Goal: Navigation & Orientation: Find specific page/section

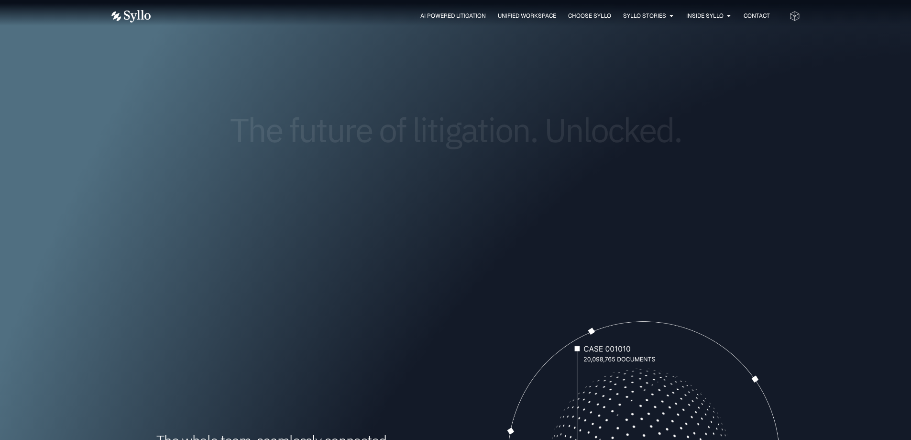
scroll to position [48, 0]
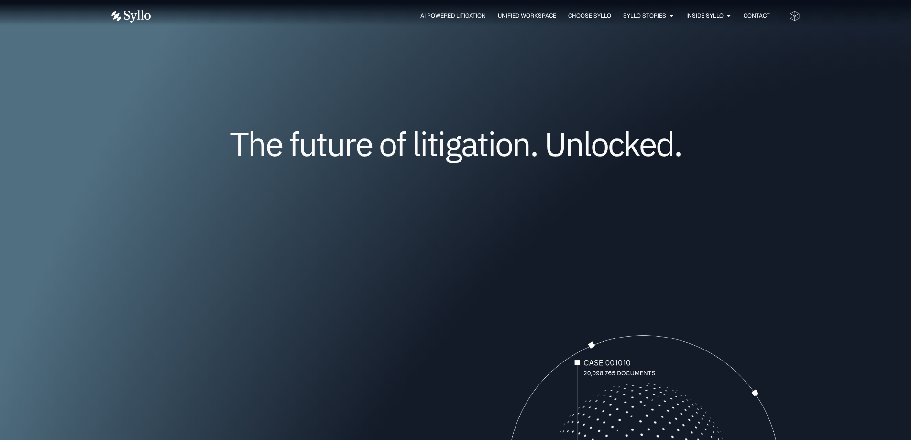
click at [795, 11] on icon at bounding box center [794, 16] width 11 height 11
click at [792, 16] on icon at bounding box center [794, 16] width 11 height 11
click at [128, 10] on img at bounding box center [130, 16] width 39 height 12
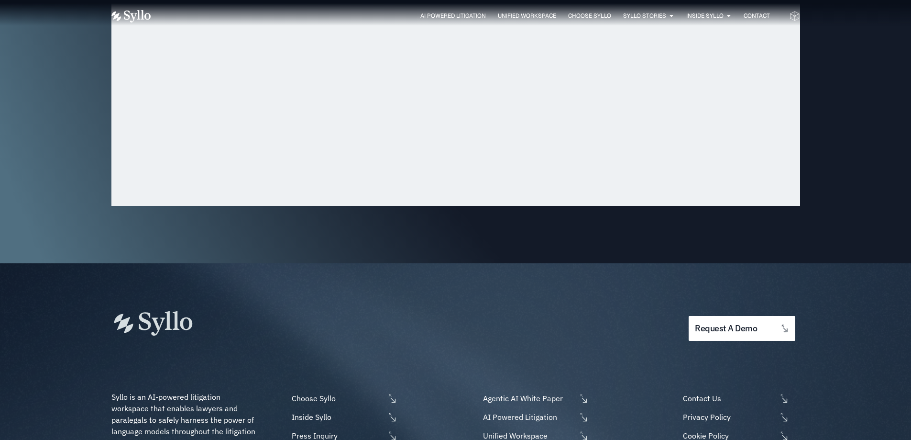
scroll to position [3065, 0]
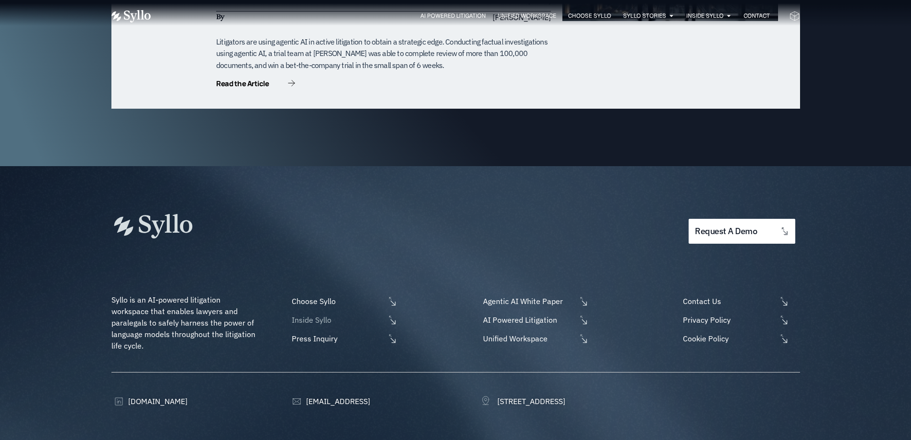
click at [329, 314] on span "Inside Syllo" at bounding box center [337, 319] width 96 height 11
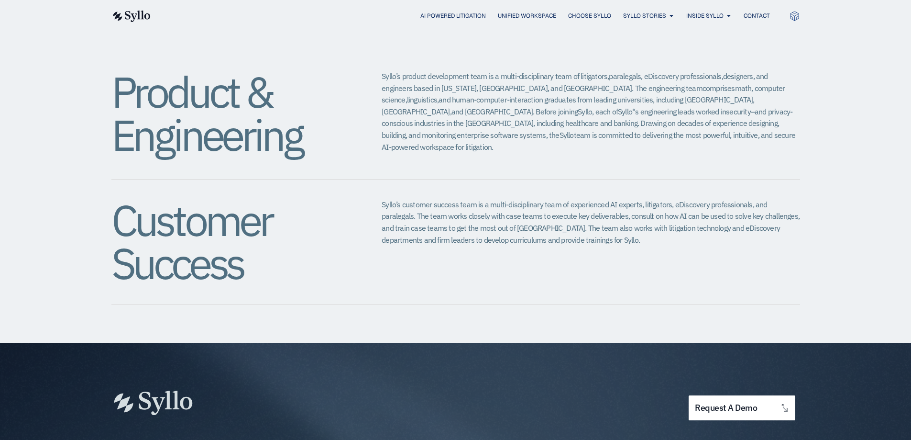
scroll to position [1186, 0]
